Goal: Information Seeking & Learning: Learn about a topic

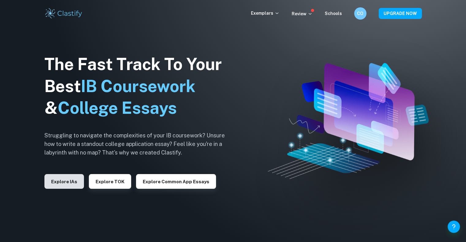
click at [73, 182] on button "Explore IAs" at bounding box center [63, 181] width 39 height 15
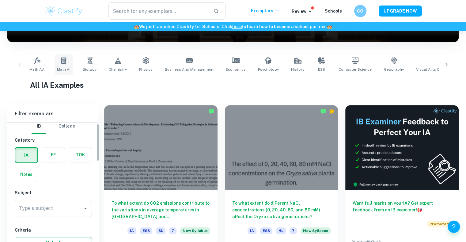
scroll to position [130, 0]
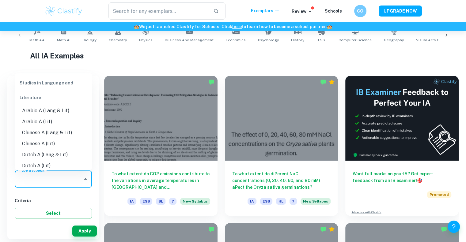
click at [69, 178] on input "Type a subject" at bounding box center [48, 179] width 62 height 12
click at [63, 35] on icon at bounding box center [63, 31] width 7 height 7
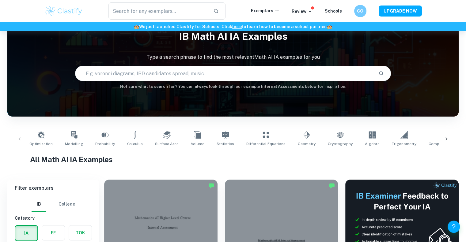
scroll to position [27, 0]
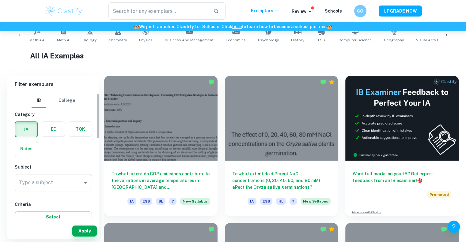
scroll to position [65, 0]
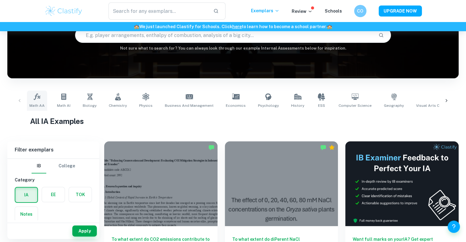
click at [39, 95] on icon at bounding box center [36, 96] width 7 height 7
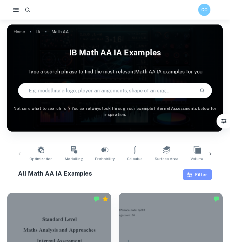
click at [192, 176] on icon "button" at bounding box center [189, 175] width 5 height 5
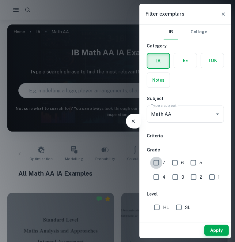
click at [157, 167] on input "7" at bounding box center [156, 163] width 12 height 12
checkbox input "true"
click at [181, 204] on input "SL" at bounding box center [179, 207] width 12 height 12
checkbox input "true"
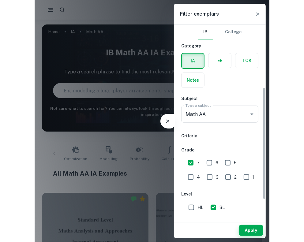
scroll to position [143, 0]
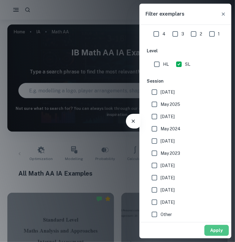
click at [213, 228] on button "Apply" at bounding box center [216, 230] width 24 height 11
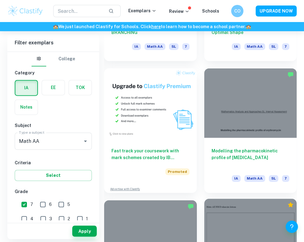
scroll to position [534, 0]
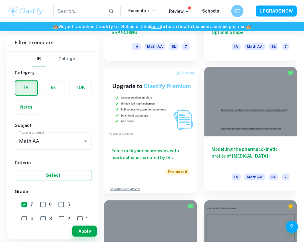
click at [234, 130] on div at bounding box center [250, 102] width 93 height 70
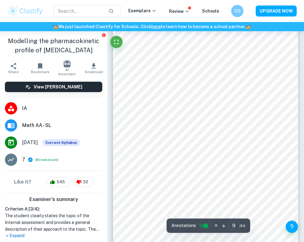
scroll to position [2263, 0]
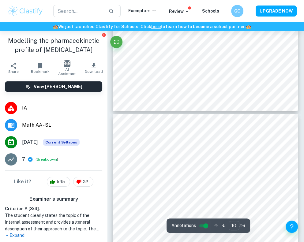
type input "11"
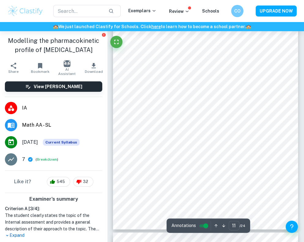
scroll to position [2812, 0]
